Goal: Obtain resource: Obtain resource

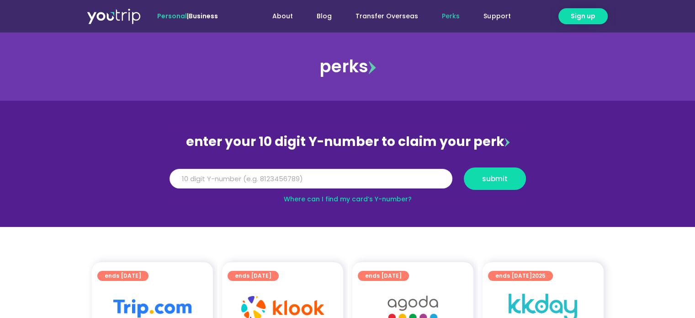
click at [218, 179] on input "Y Number" at bounding box center [310, 179] width 283 height 20
type input "8136351783"
click at [488, 179] on span "submit" at bounding box center [495, 178] width 26 height 7
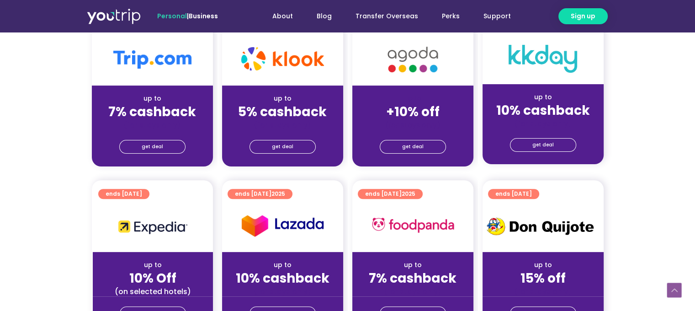
scroll to position [274, 0]
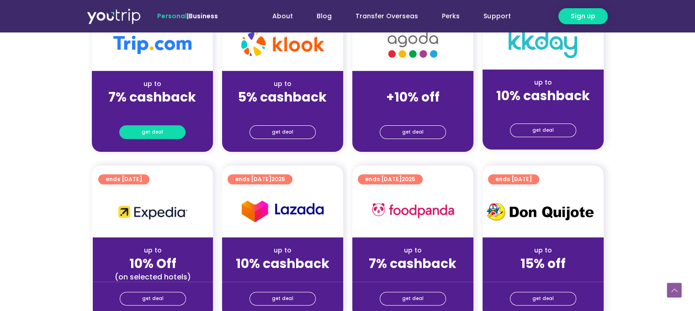
click at [157, 130] on span "get deal" at bounding box center [152, 132] width 21 height 13
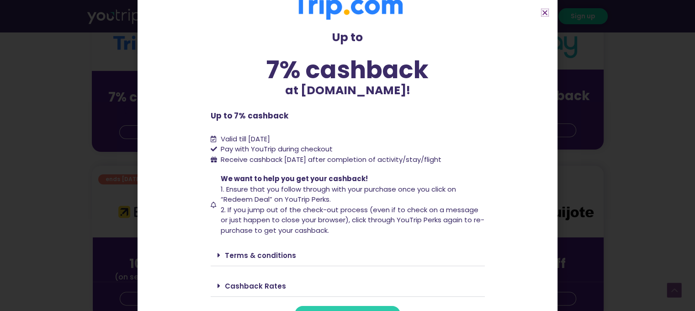
scroll to position [37, 0]
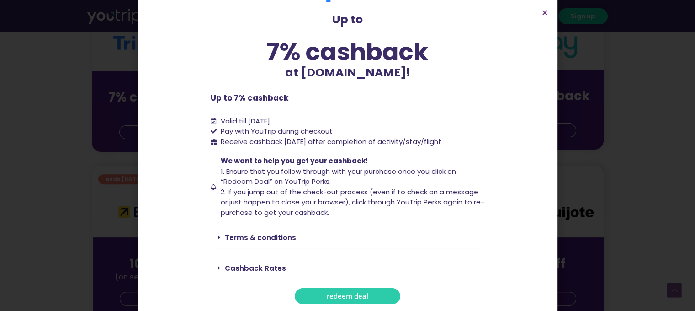
click at [334, 295] on span "redeem deal" at bounding box center [348, 295] width 42 height 7
